Goal: Go to known website: Access a specific website the user already knows

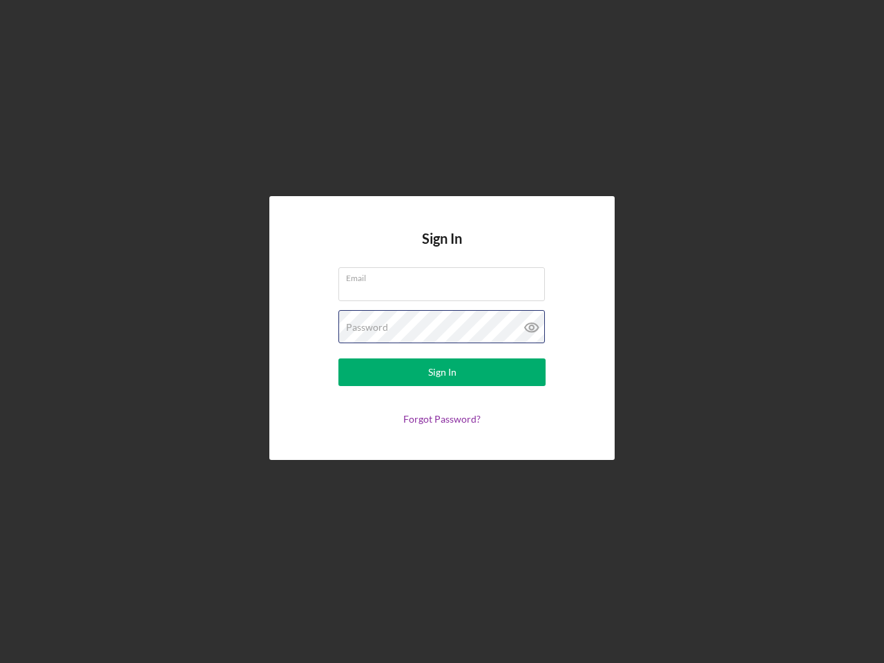
click at [442, 331] on div "Password" at bounding box center [441, 327] width 207 height 35
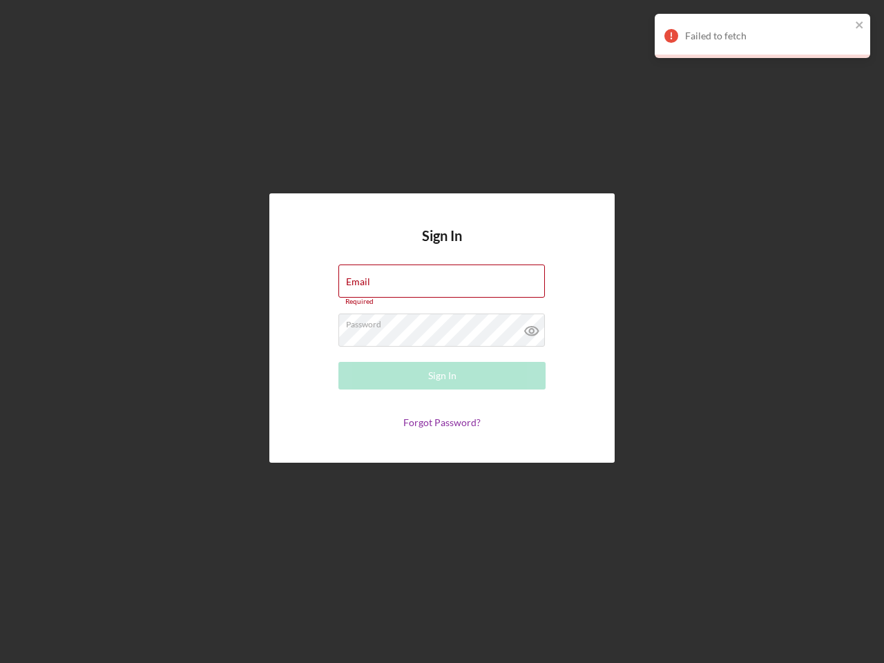
click at [532, 327] on icon at bounding box center [531, 330] width 35 height 35
